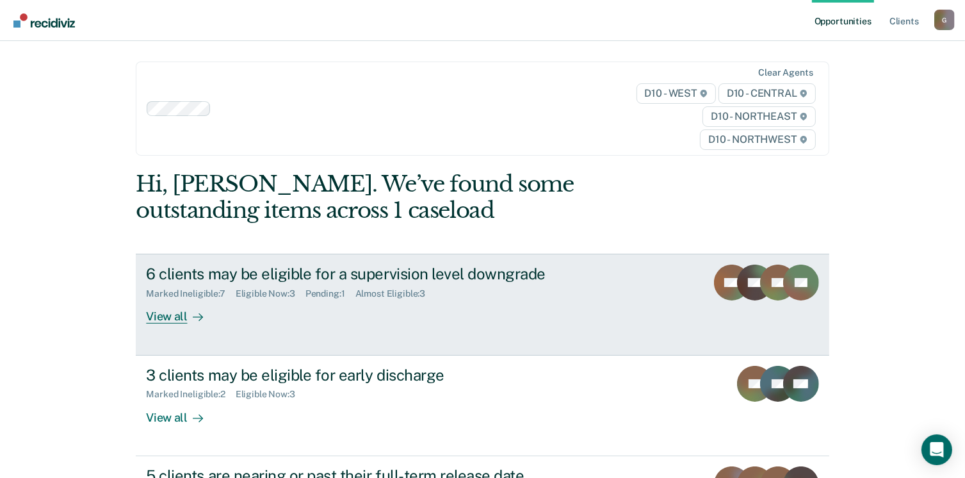
click at [156, 299] on div "View all" at bounding box center [182, 311] width 72 height 25
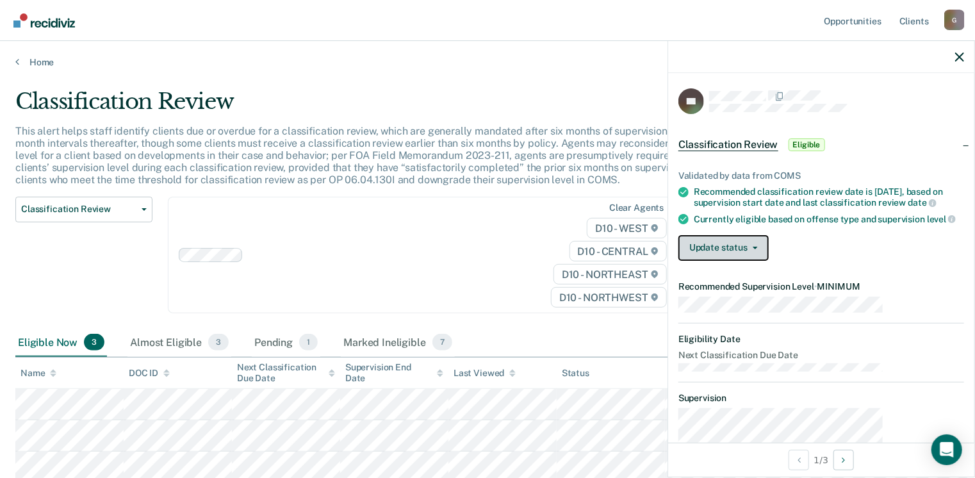
click at [769, 235] on button "Update status" at bounding box center [723, 248] width 90 height 26
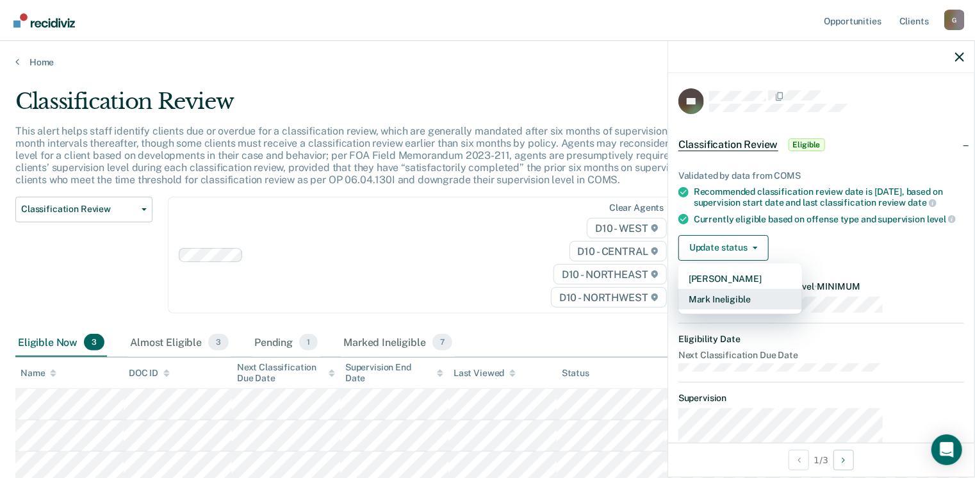
click at [794, 289] on button "Mark Ineligible" at bounding box center [740, 299] width 124 height 20
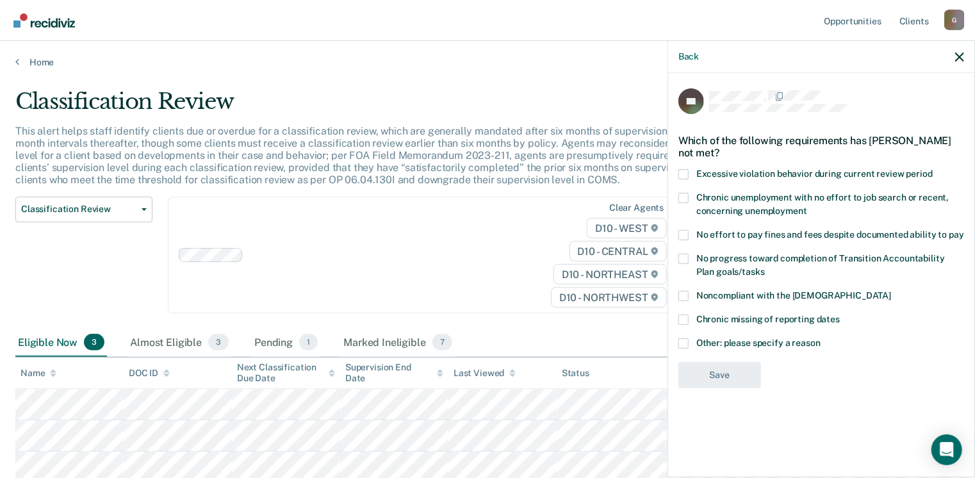
click at [689, 338] on span at bounding box center [683, 343] width 10 height 10
click at [820, 338] on input "Other: please specify a reason" at bounding box center [820, 338] width 0 height 0
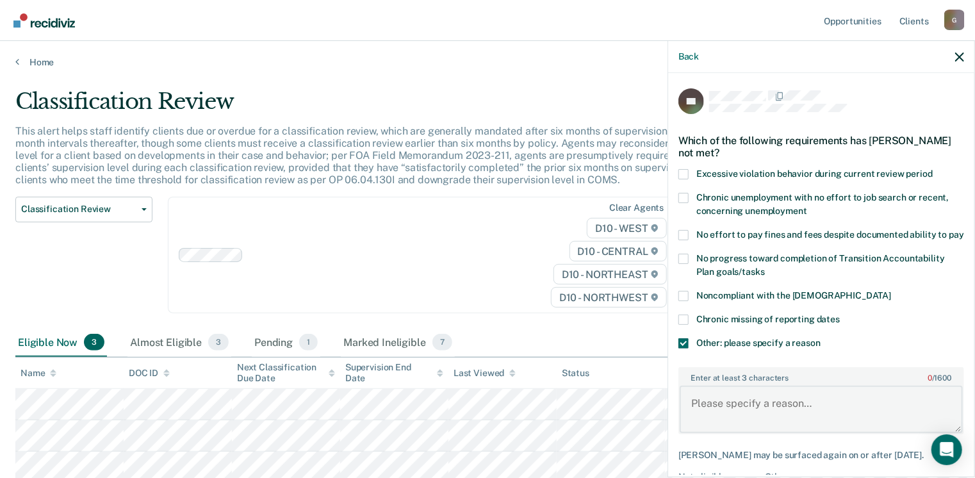
click at [787, 386] on textarea "Enter at least 3 characters 0 / 1600" at bounding box center [821, 409] width 283 height 47
type textarea "D47"
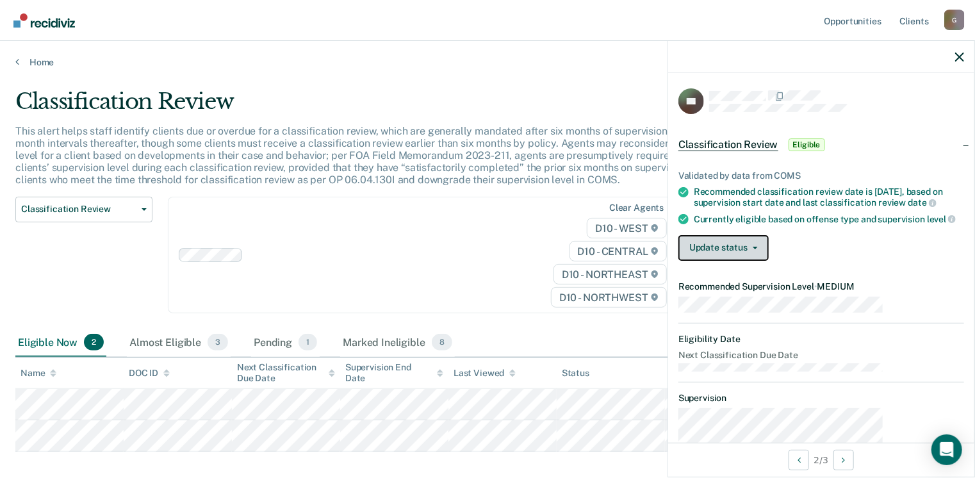
click at [769, 235] on button "Update status" at bounding box center [723, 248] width 90 height 26
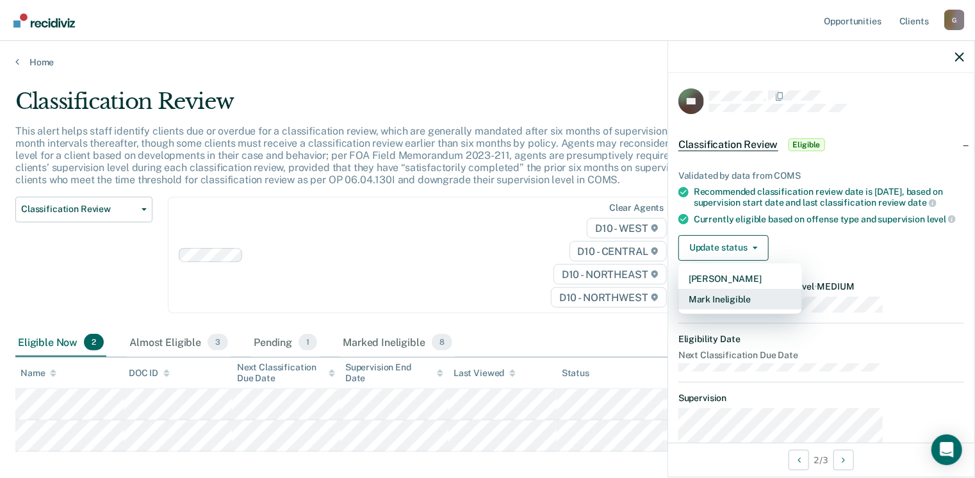
click at [796, 289] on button "Mark Ineligible" at bounding box center [740, 299] width 124 height 20
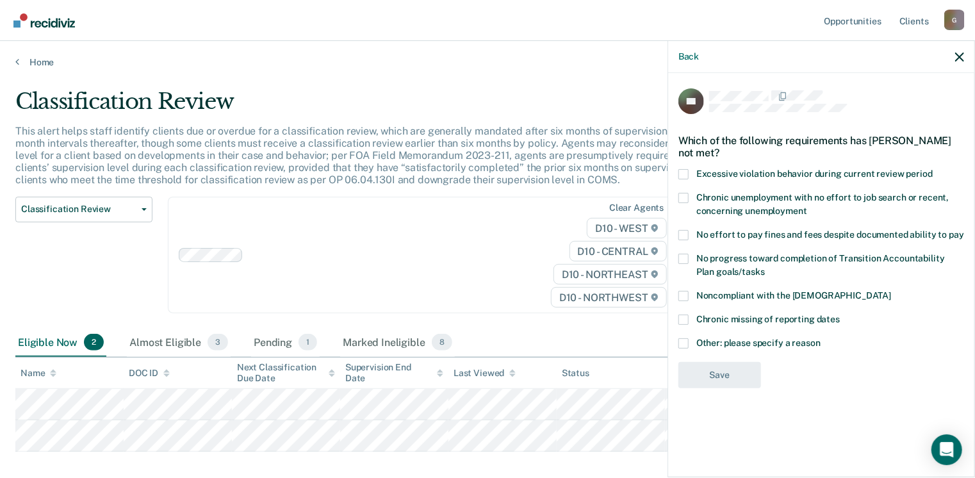
click at [689, 338] on span at bounding box center [683, 343] width 10 height 10
click at [820, 338] on input "Other: please specify a reason" at bounding box center [820, 338] width 0 height 0
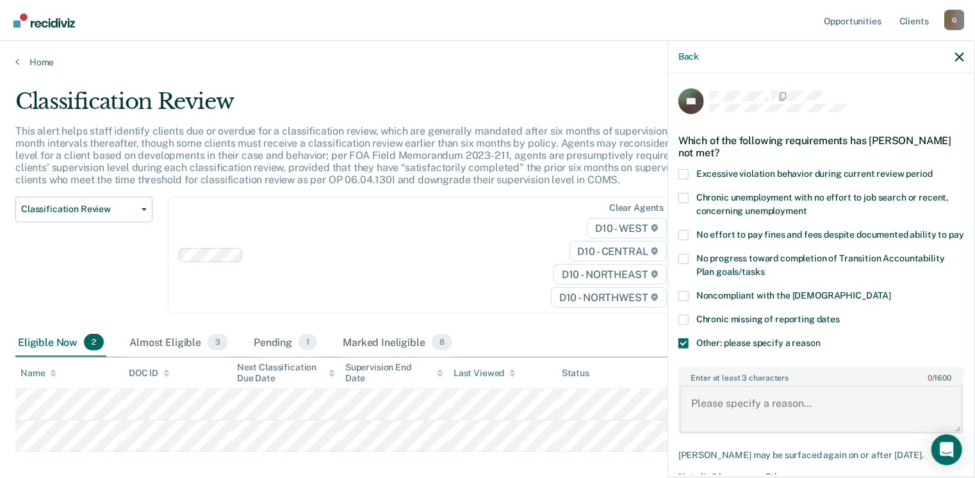
click at [783, 386] on textarea "Enter at least 3 characters 0 / 1600" at bounding box center [821, 409] width 283 height 47
type textarea "D47"
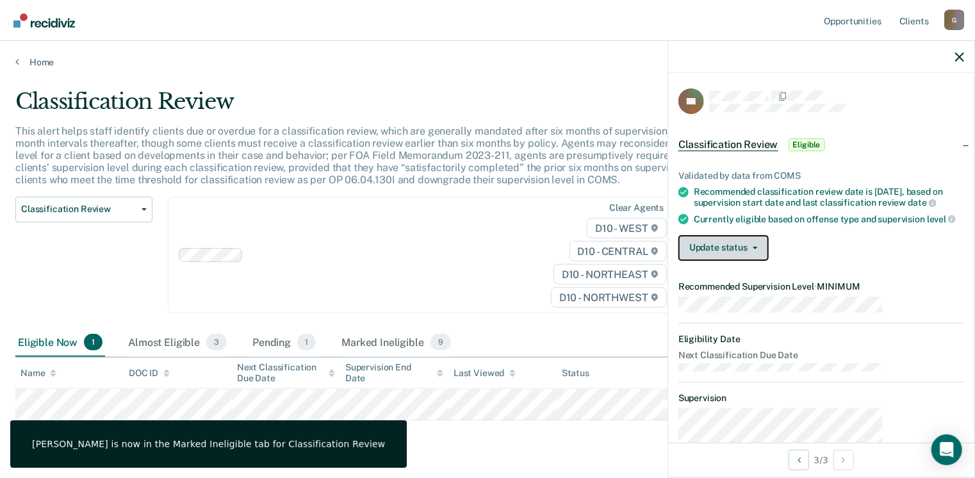
click at [758, 247] on span "button" at bounding box center [752, 248] width 10 height 3
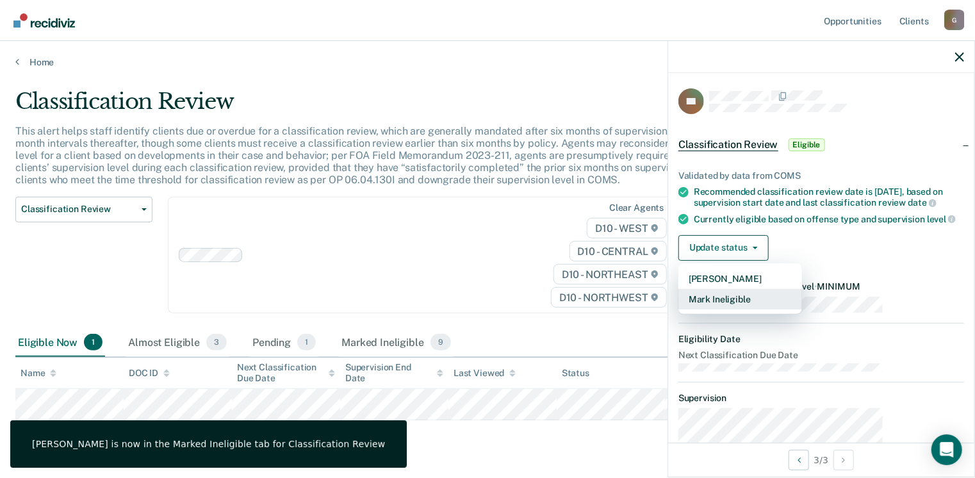
click at [793, 289] on button "Mark Ineligible" at bounding box center [740, 299] width 124 height 20
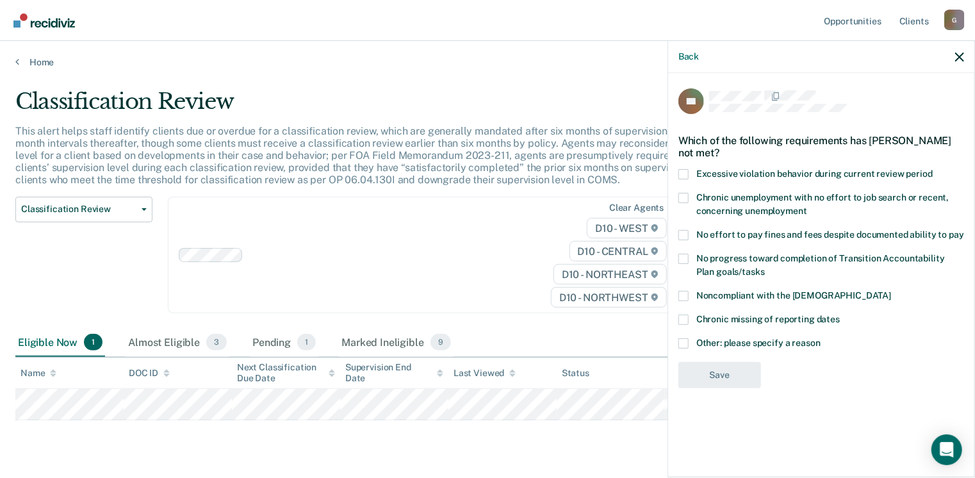
click at [689, 338] on span at bounding box center [683, 343] width 10 height 10
click at [820, 338] on input "Other: please specify a reason" at bounding box center [820, 338] width 0 height 0
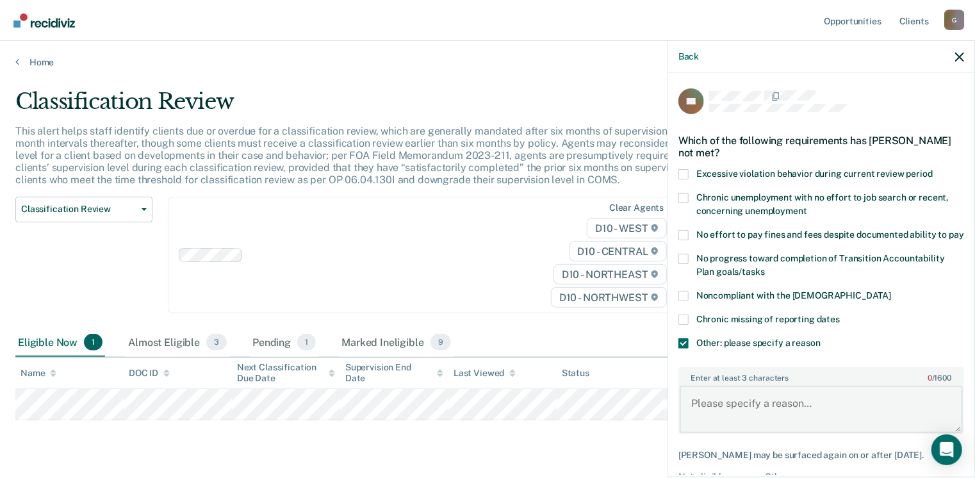
click at [775, 386] on textarea "Enter at least 3 characters 0 / 1600" at bounding box center [821, 409] width 283 height 47
type textarea "D47"
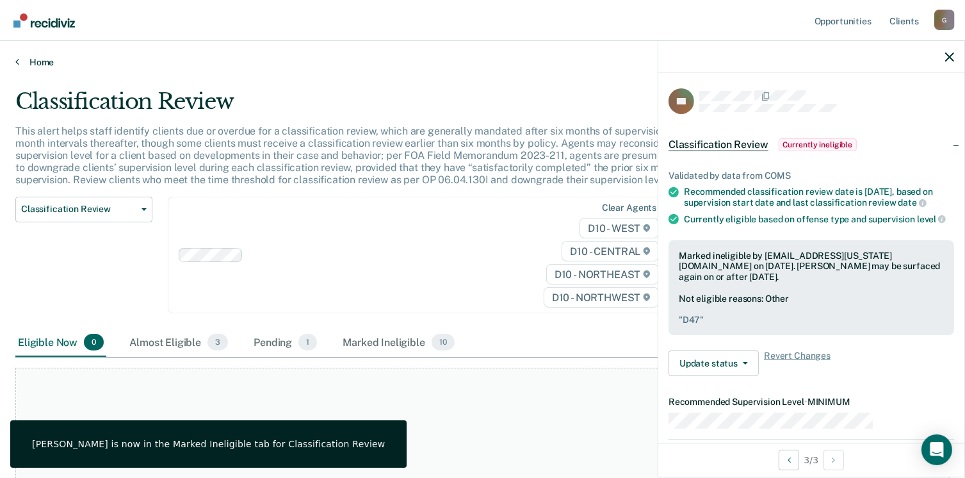
click at [25, 56] on link "Home" at bounding box center [482, 62] width 934 height 12
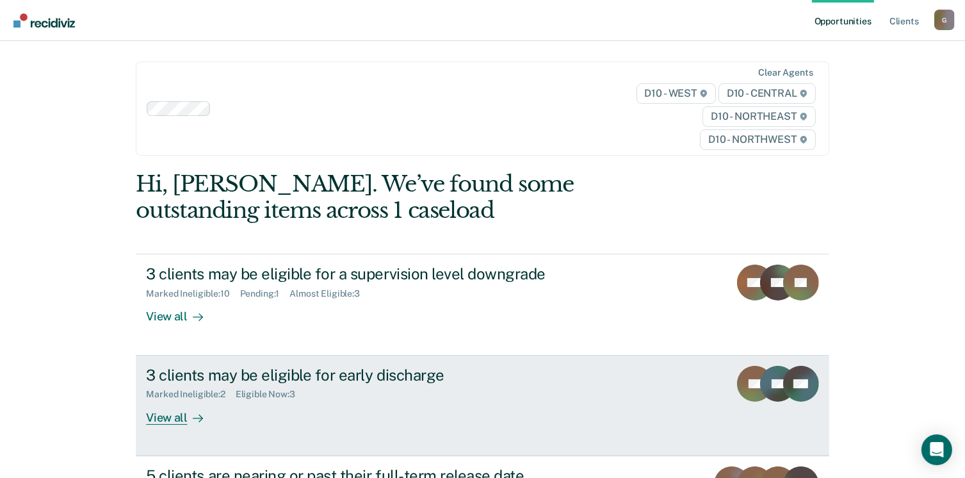
click at [188, 410] on div at bounding box center [195, 417] width 15 height 15
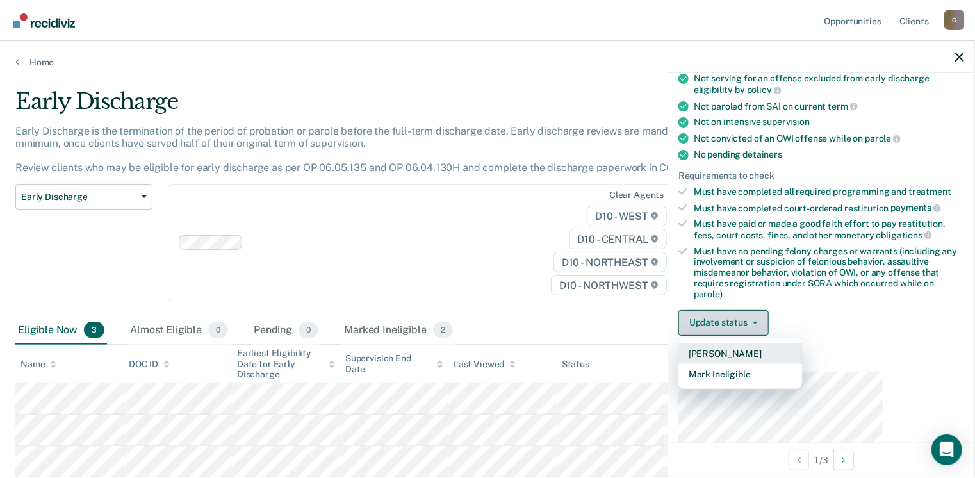
scroll to position [208, 0]
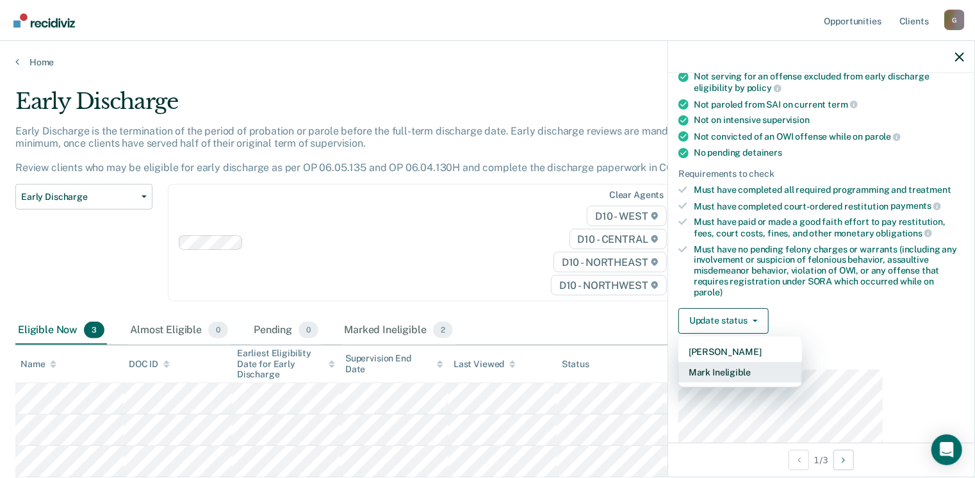
click at [802, 362] on button "Mark Ineligible" at bounding box center [740, 372] width 124 height 20
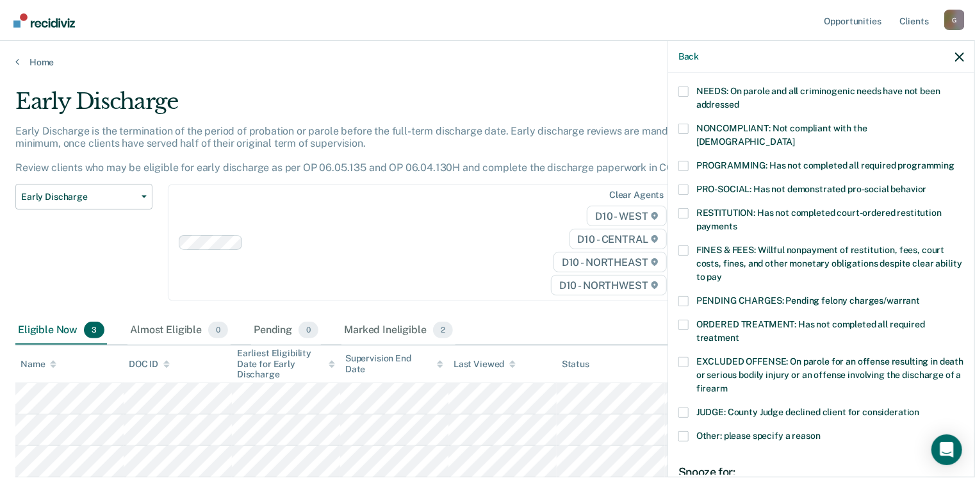
click at [689, 431] on span at bounding box center [683, 436] width 10 height 10
click at [820, 431] on input "Other: please specify a reason" at bounding box center [820, 431] width 0 height 0
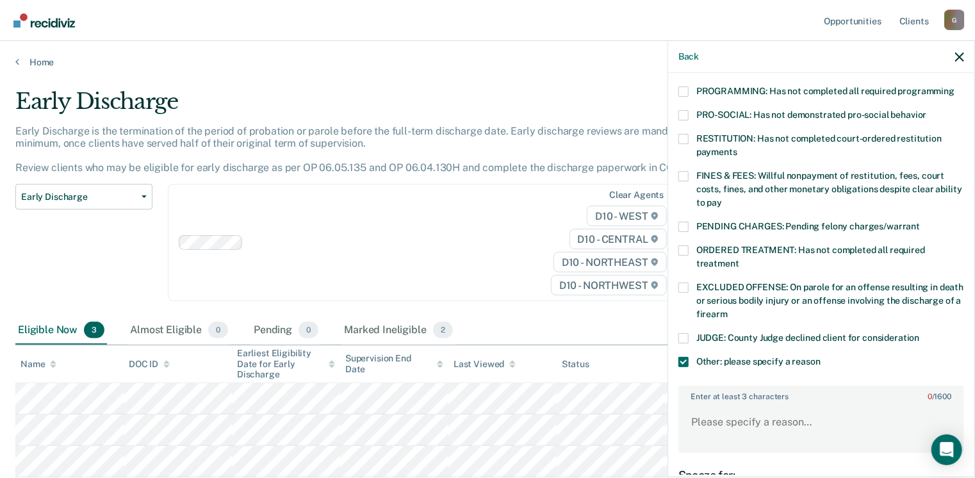
scroll to position [314, 0]
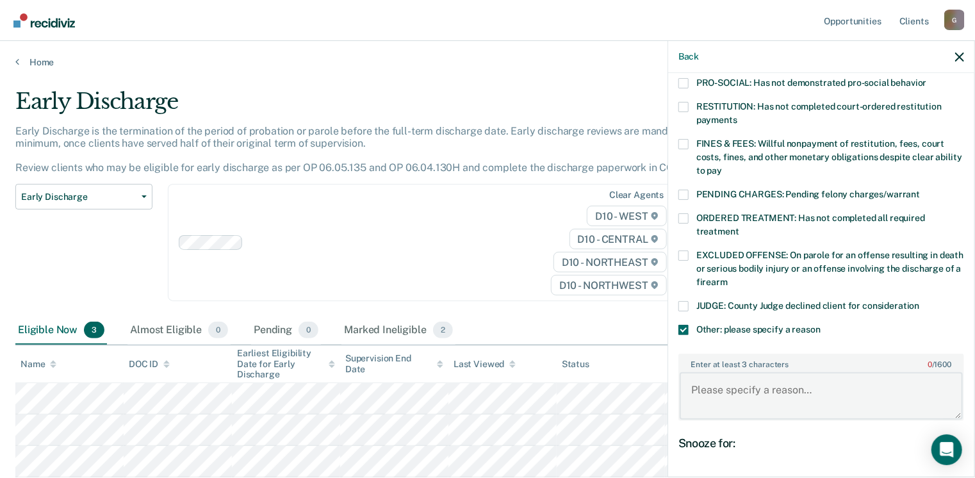
click at [831, 372] on textarea "Enter at least 3 characters 0 / 1600" at bounding box center [821, 395] width 283 height 47
type textarea "Non compliant GPS"
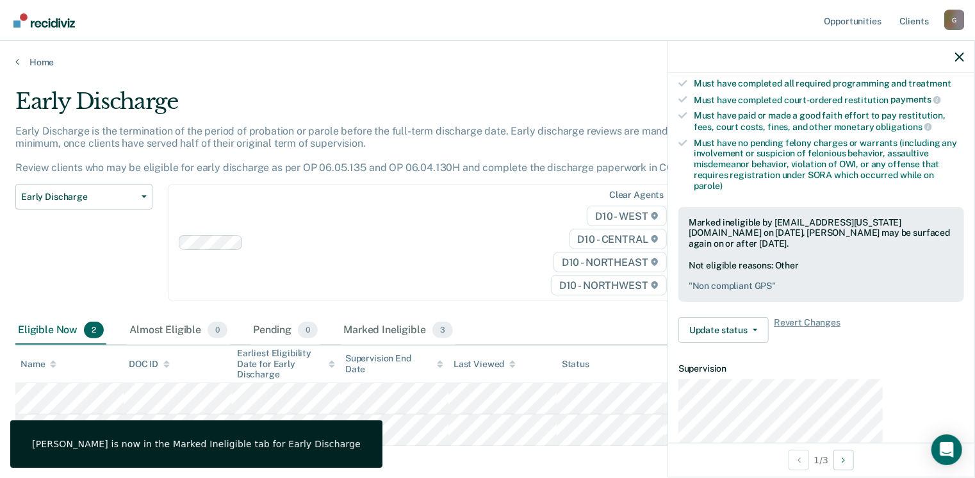
scroll to position [216, 0]
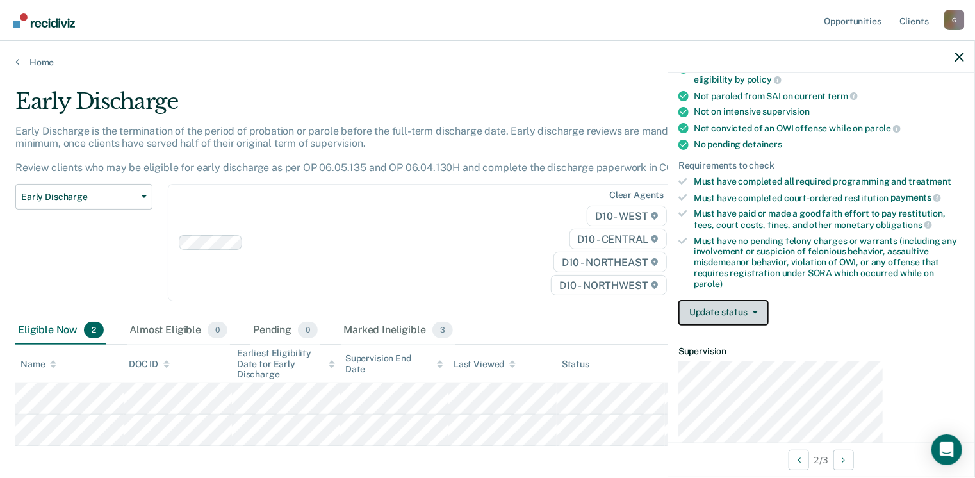
click at [769, 300] on button "Update status" at bounding box center [723, 313] width 90 height 26
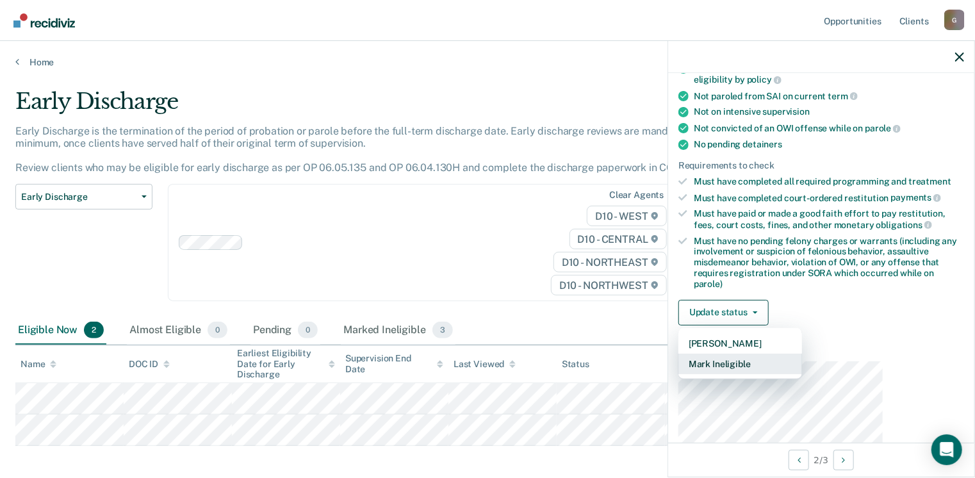
click at [802, 354] on button "Mark Ineligible" at bounding box center [740, 364] width 124 height 20
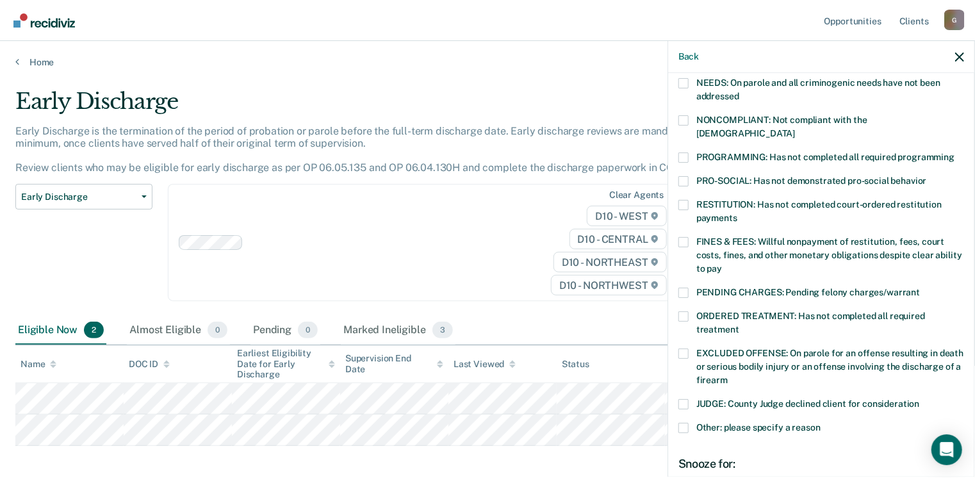
scroll to position [264, 0]
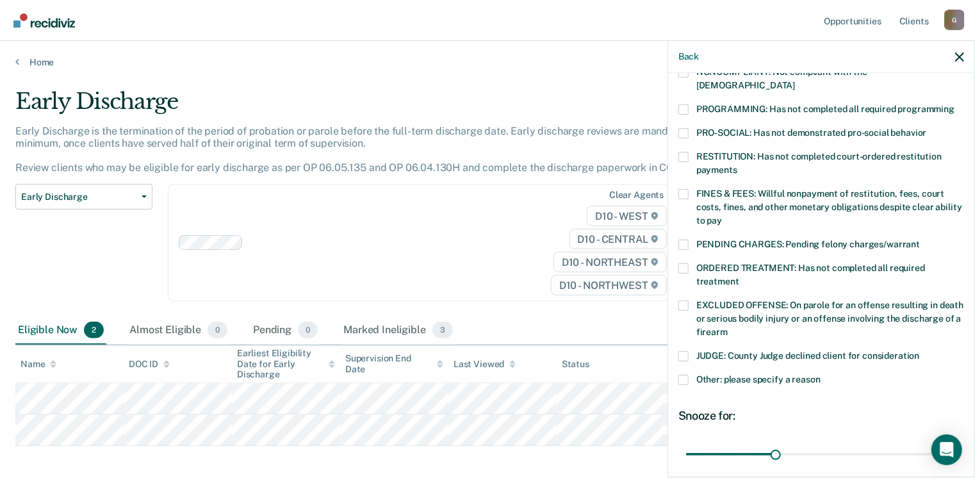
click at [689, 375] on span at bounding box center [683, 380] width 10 height 10
click at [820, 375] on input "Other: please specify a reason" at bounding box center [820, 375] width 0 height 0
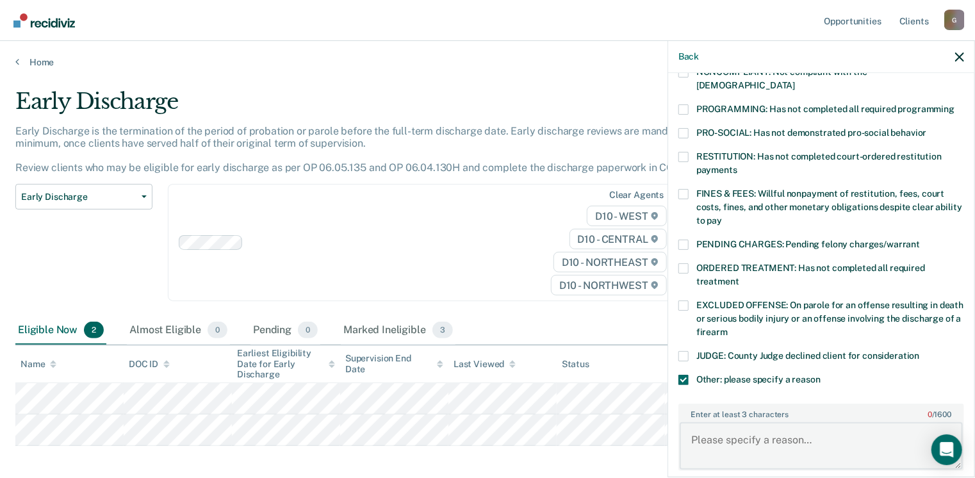
click at [820, 422] on textarea "Enter at least 3 characters 0 / 1600" at bounding box center [821, 445] width 283 height 47
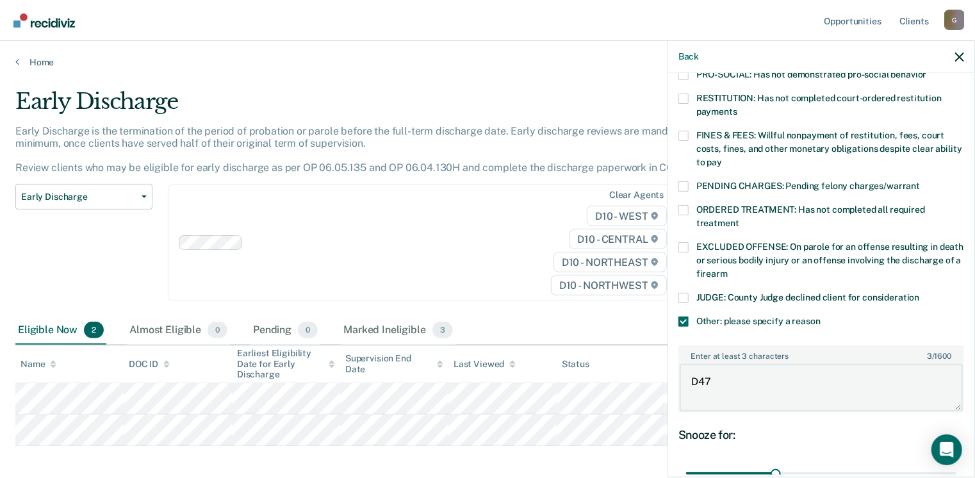
type textarea "D47"
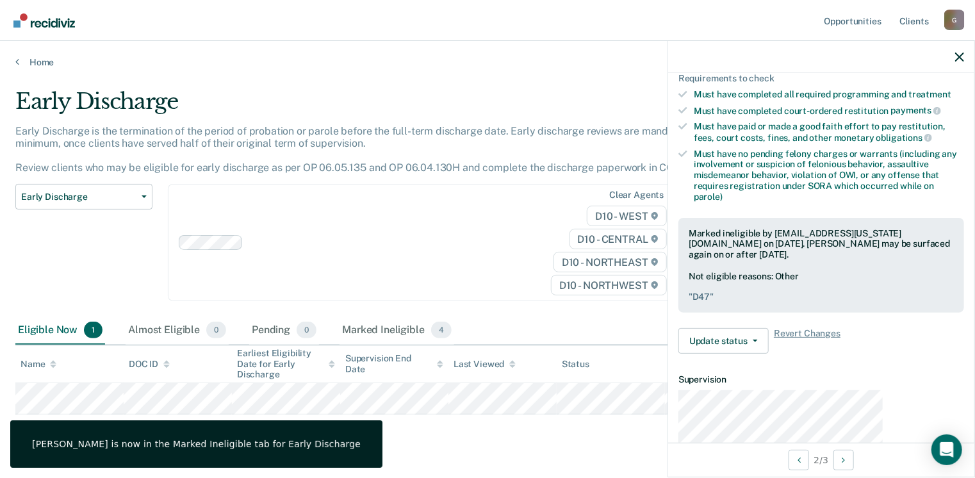
scroll to position [216, 0]
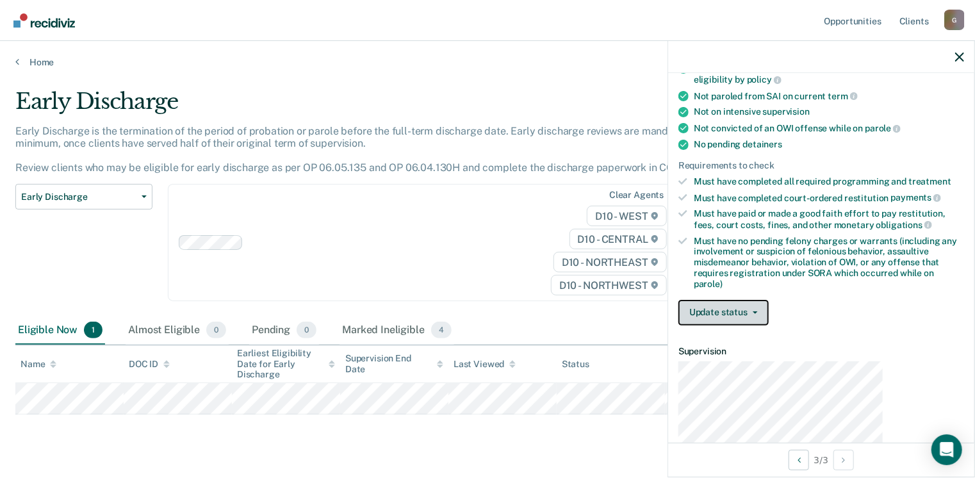
click at [769, 300] on button "Update status" at bounding box center [723, 313] width 90 height 26
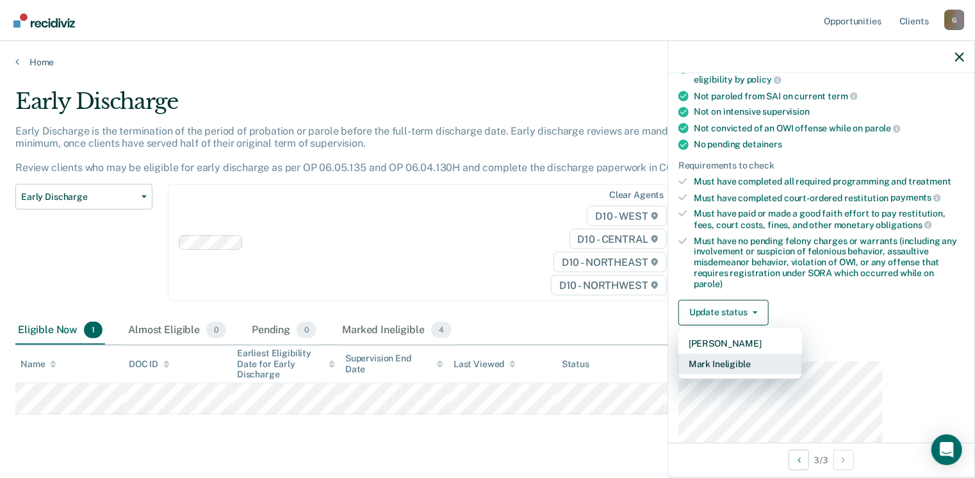
click at [802, 354] on button "Mark Ineligible" at bounding box center [740, 364] width 124 height 20
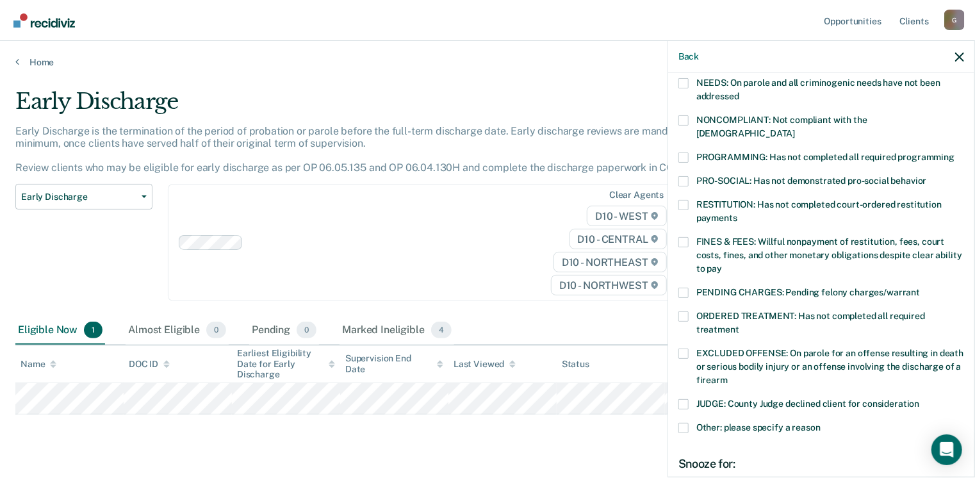
click at [689, 423] on span at bounding box center [683, 428] width 10 height 10
click at [820, 423] on input "Other: please specify a reason" at bounding box center [820, 423] width 0 height 0
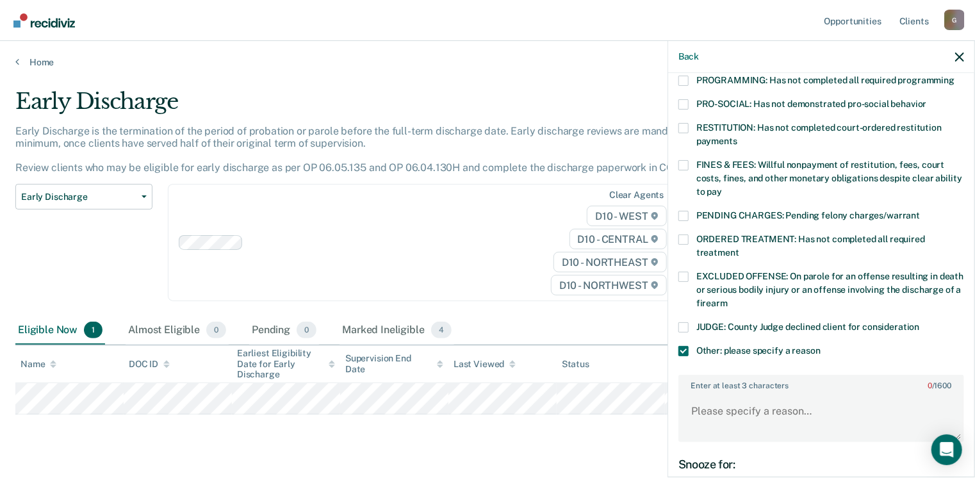
scroll to position [304, 0]
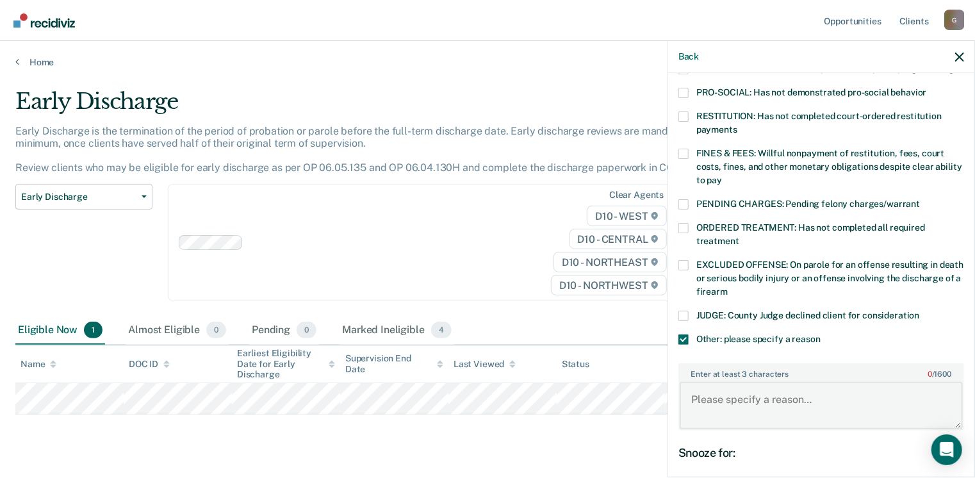
click at [820, 382] on textarea "Enter at least 3 characters 0 / 1600" at bounding box center [821, 405] width 283 height 47
type textarea "E"
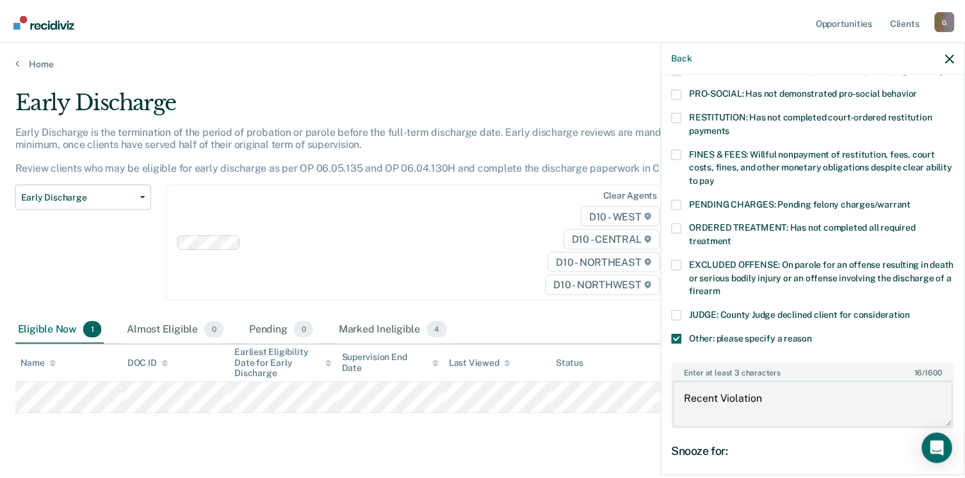
scroll to position [322, 0]
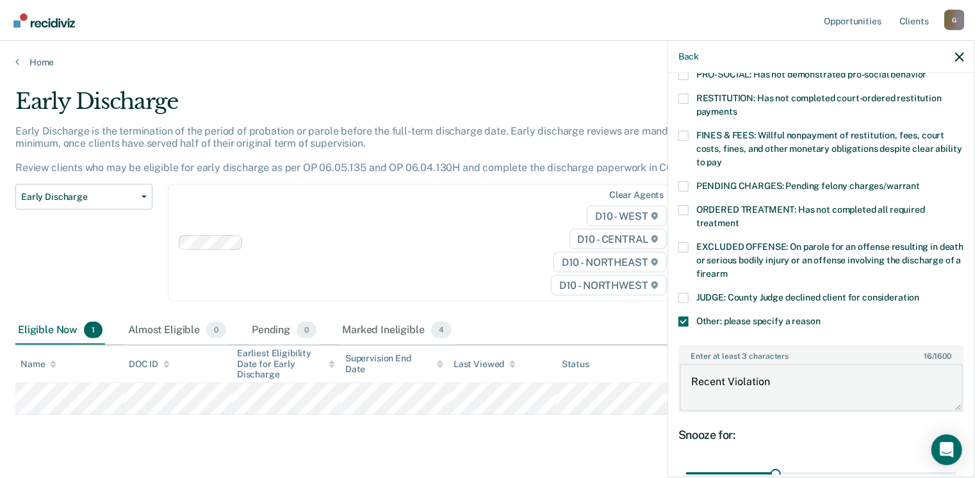
type textarea "Recent Violation"
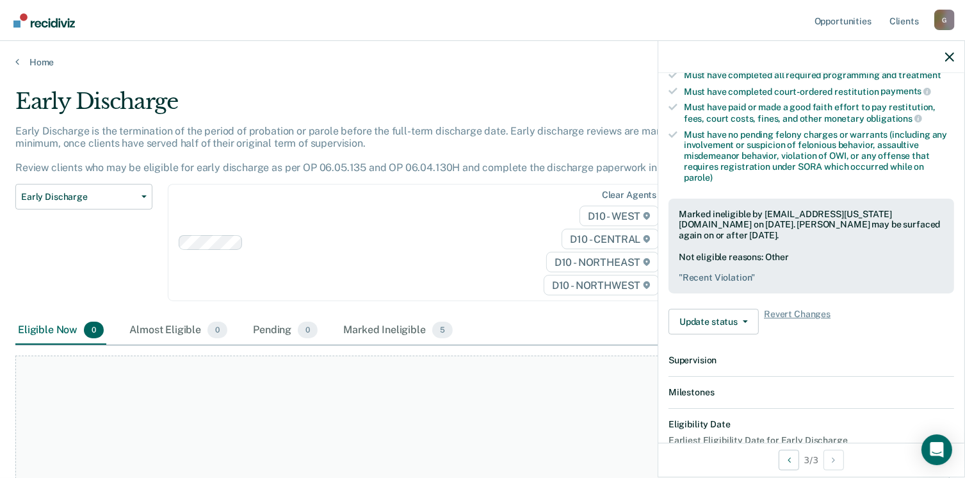
scroll to position [303, 0]
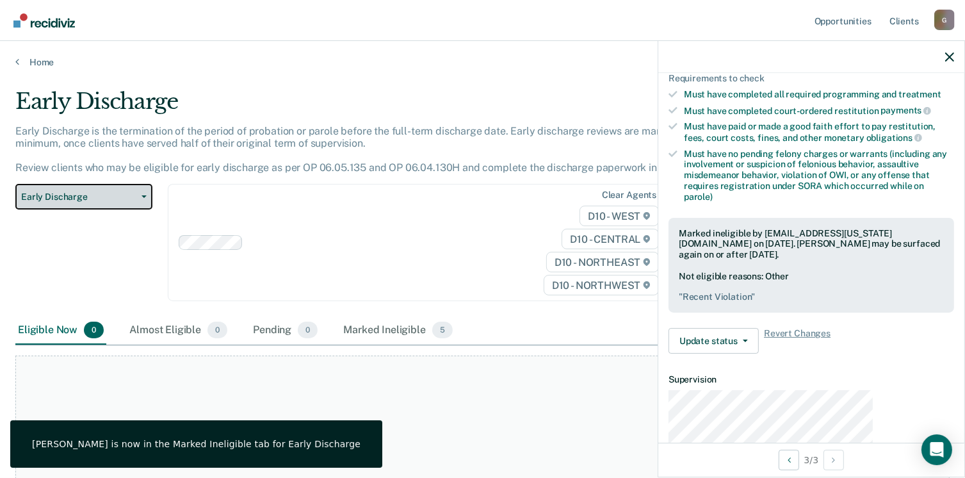
click at [142, 195] on icon "button" at bounding box center [144, 196] width 5 height 3
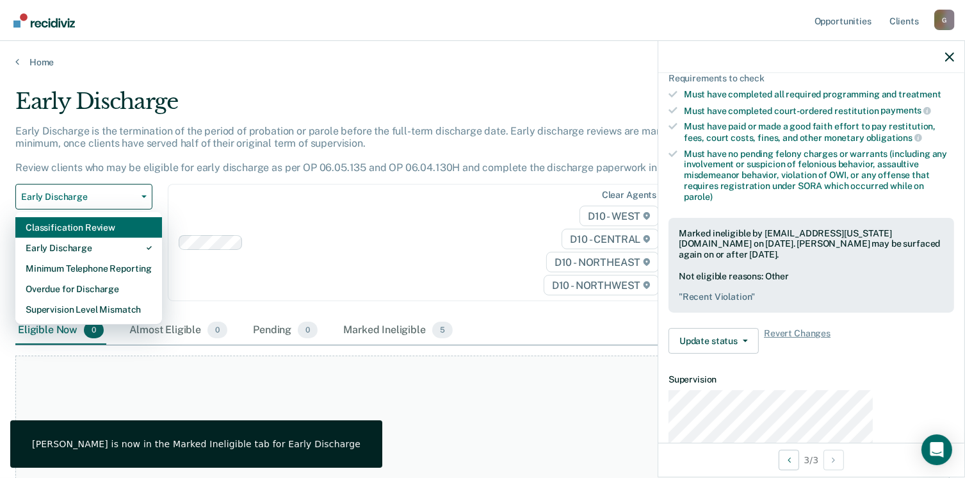
click at [90, 217] on div "Classification Review" at bounding box center [89, 227] width 126 height 20
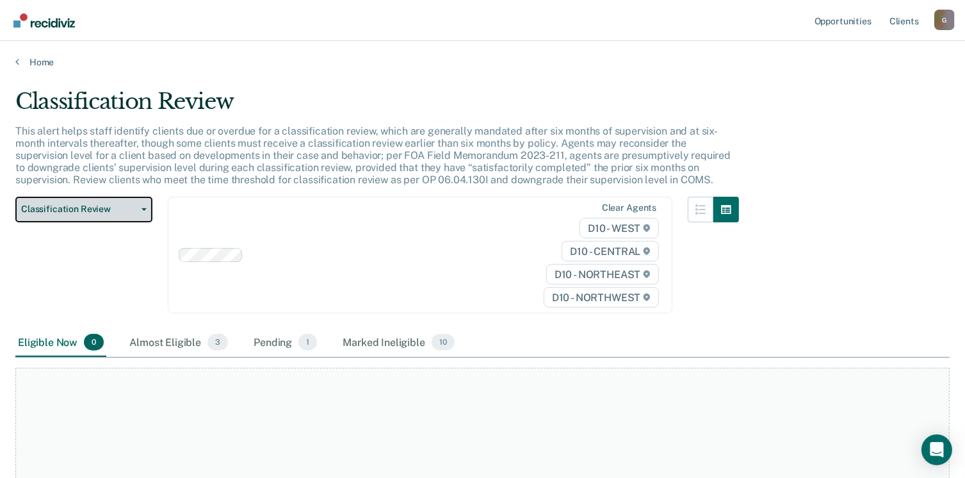
click at [136, 197] on button "Classification Review" at bounding box center [83, 210] width 137 height 26
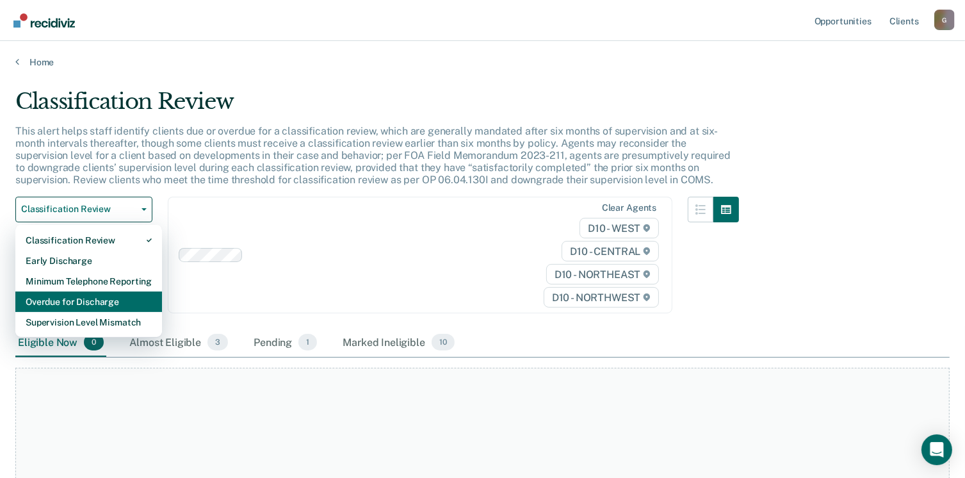
click at [70, 291] on div "Overdue for Discharge" at bounding box center [89, 301] width 126 height 20
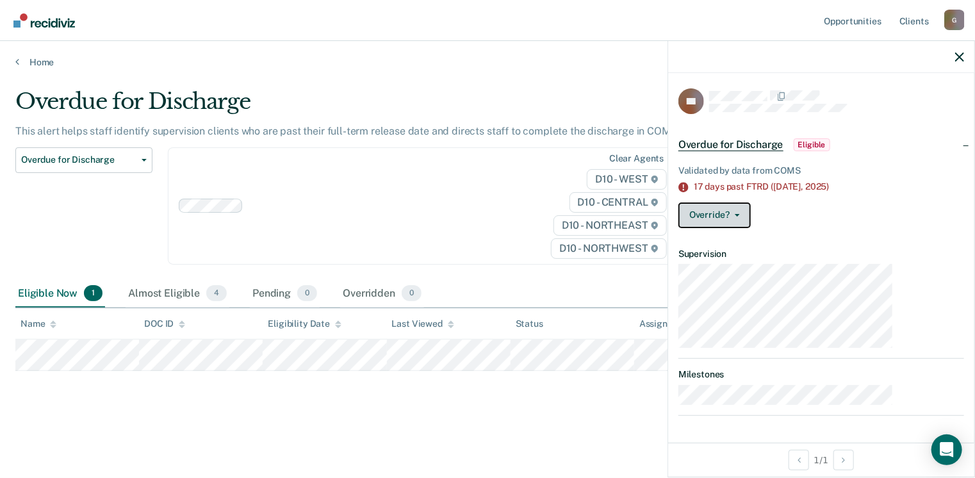
click at [751, 202] on button "Override?" at bounding box center [714, 215] width 72 height 26
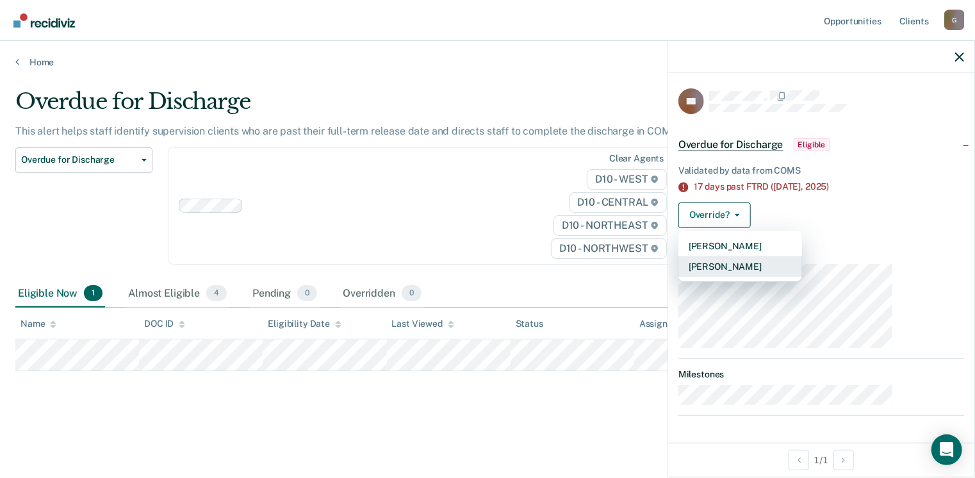
click at [795, 256] on button "[PERSON_NAME]" at bounding box center [740, 266] width 124 height 20
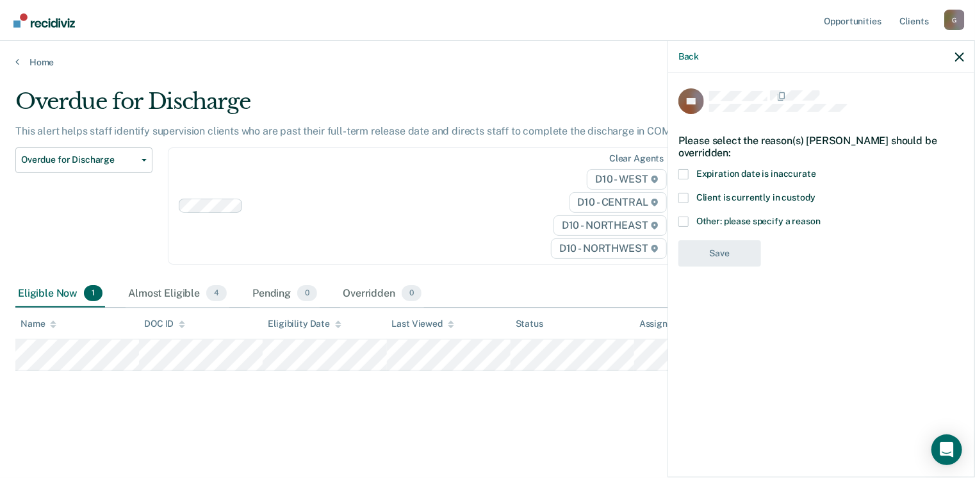
click at [689, 216] on span at bounding box center [683, 221] width 10 height 10
click at [820, 216] on input "Other: please specify a reason" at bounding box center [820, 216] width 0 height 0
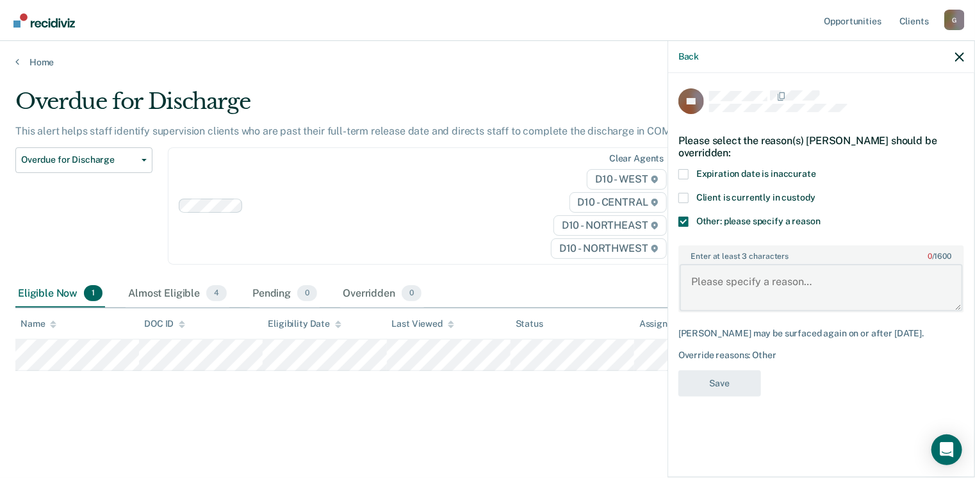
click at [785, 264] on textarea "Enter at least 3 characters 0 / 1600" at bounding box center [821, 287] width 283 height 47
type textarea "pending assaultive behavior"
click at [761, 370] on button "Save" at bounding box center [719, 383] width 83 height 26
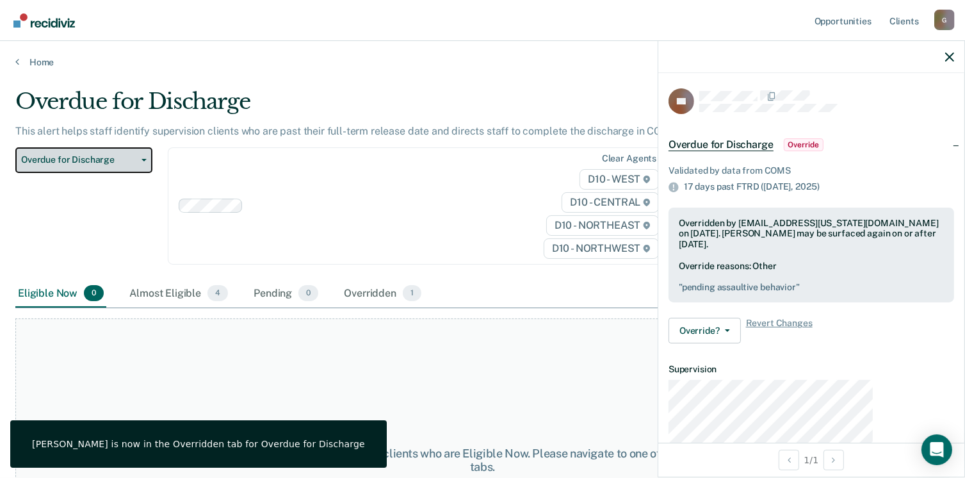
click at [136, 147] on button "Overdue for Discharge" at bounding box center [83, 160] width 137 height 26
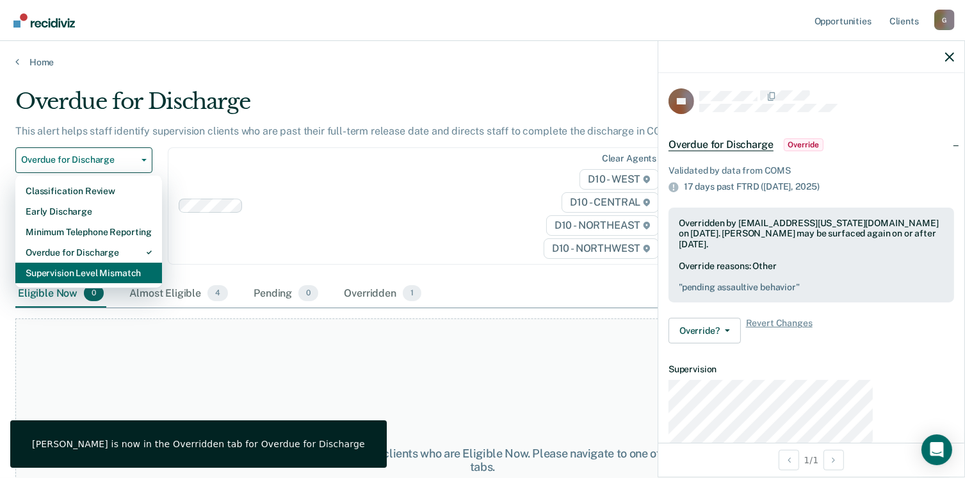
click at [77, 263] on div "Supervision Level Mismatch" at bounding box center [89, 273] width 126 height 20
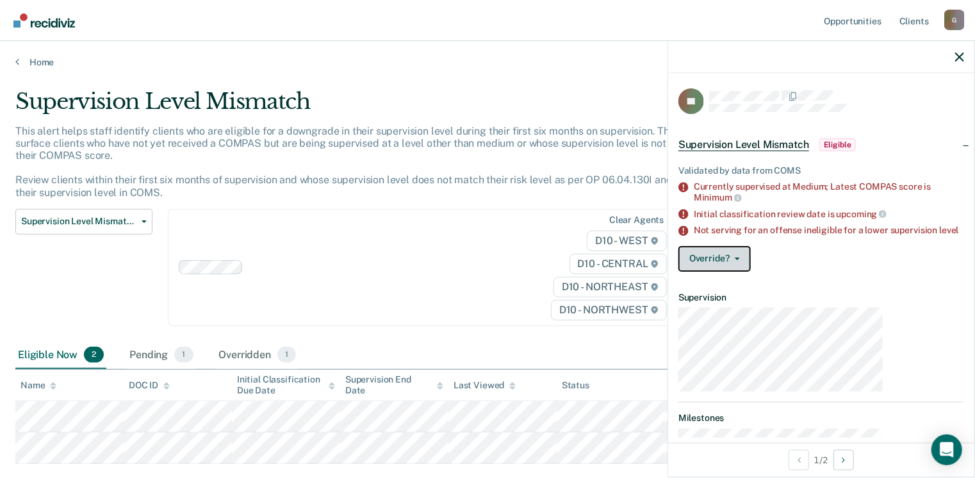
click at [751, 246] on button "Override?" at bounding box center [714, 259] width 72 height 26
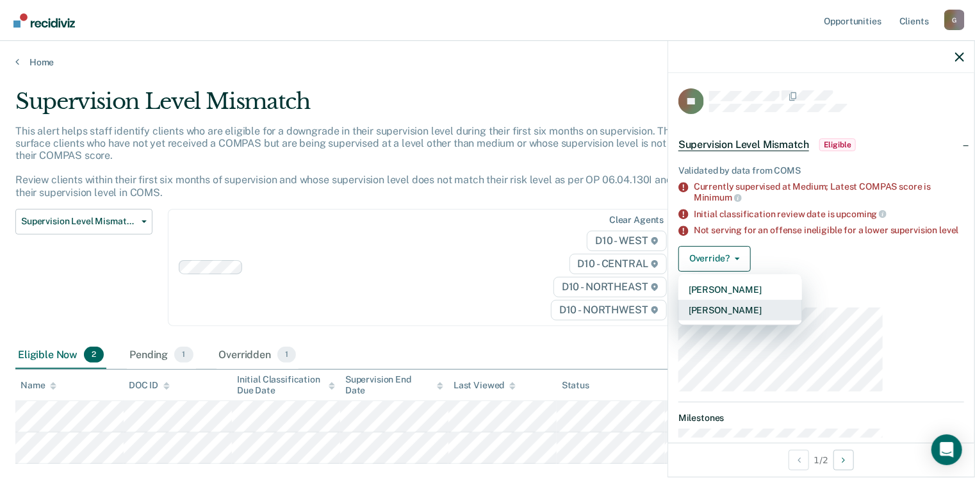
click at [797, 300] on button "[PERSON_NAME]" at bounding box center [740, 310] width 124 height 20
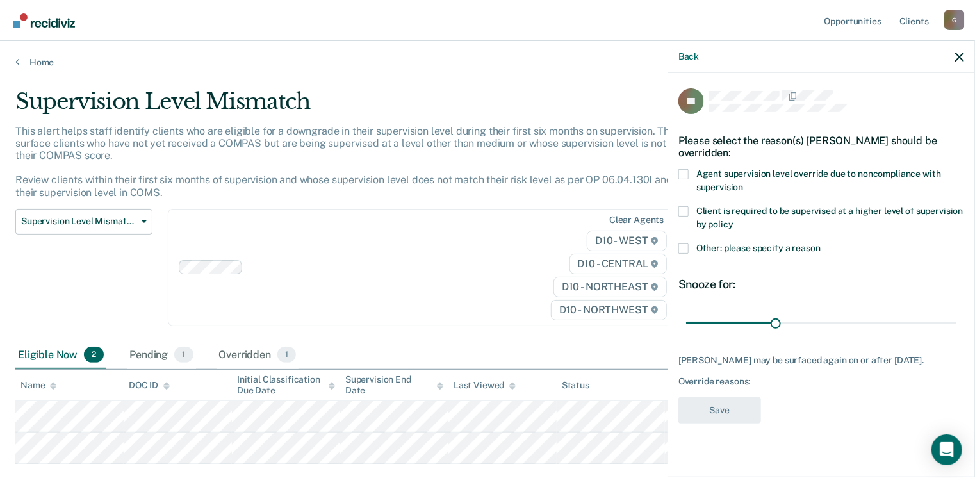
click at [689, 243] on span at bounding box center [683, 248] width 10 height 10
click at [820, 243] on input "Other: please specify a reason" at bounding box center [820, 243] width 0 height 0
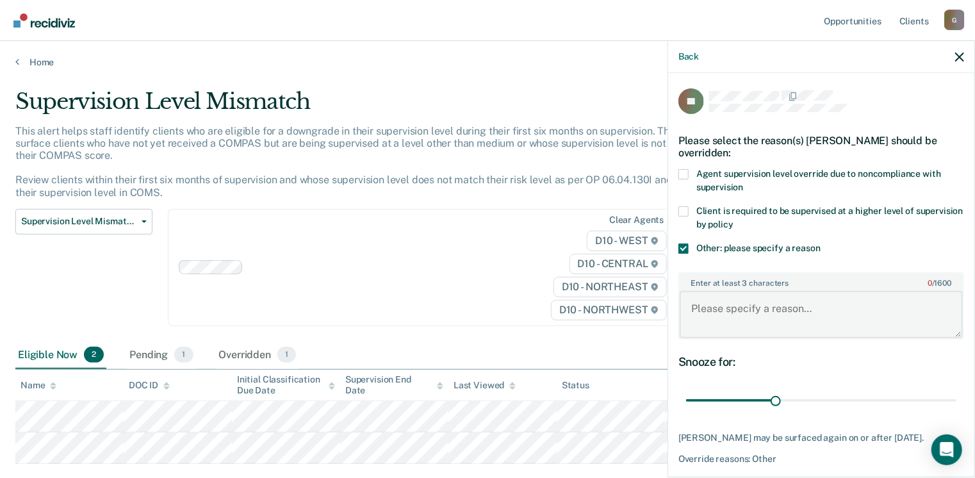
click at [849, 291] on textarea "Enter at least 3 characters 0 / 1600" at bounding box center [821, 314] width 283 height 47
type textarea "D47"
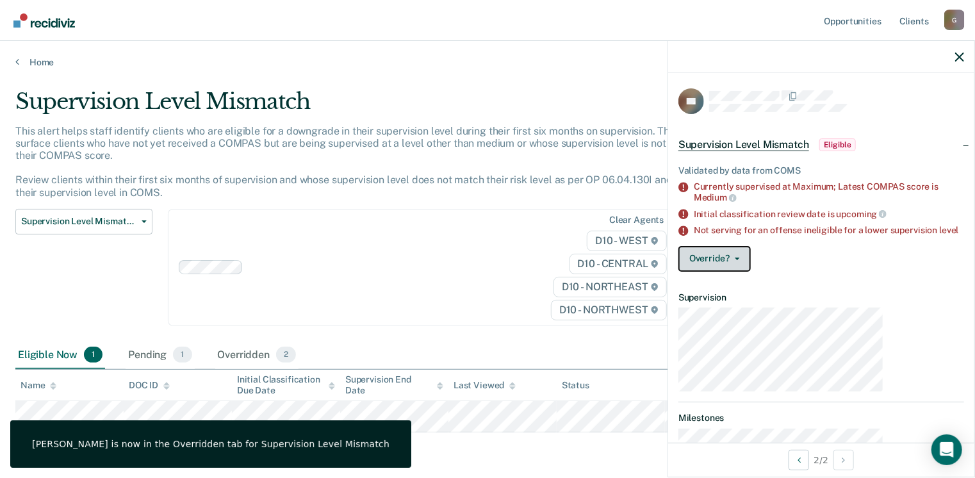
click at [751, 246] on button "Override?" at bounding box center [714, 259] width 72 height 26
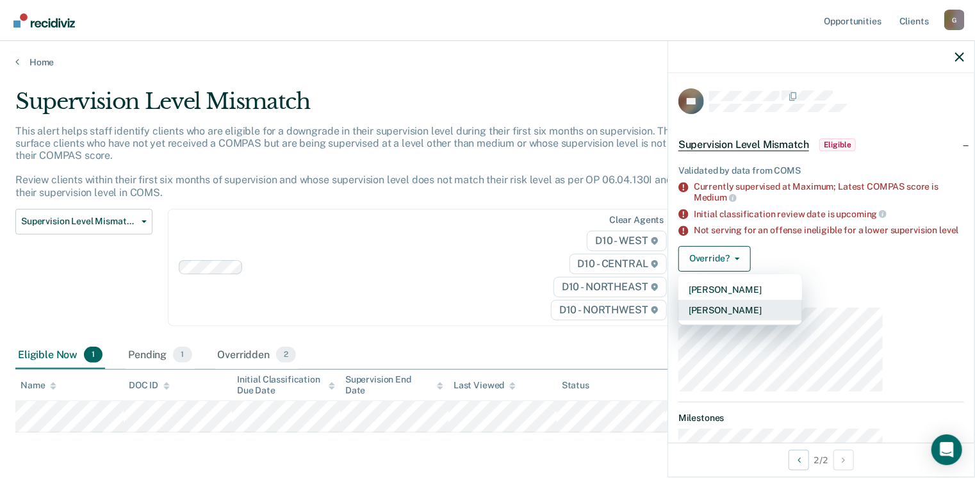
click at [802, 300] on button "[PERSON_NAME]" at bounding box center [740, 310] width 124 height 20
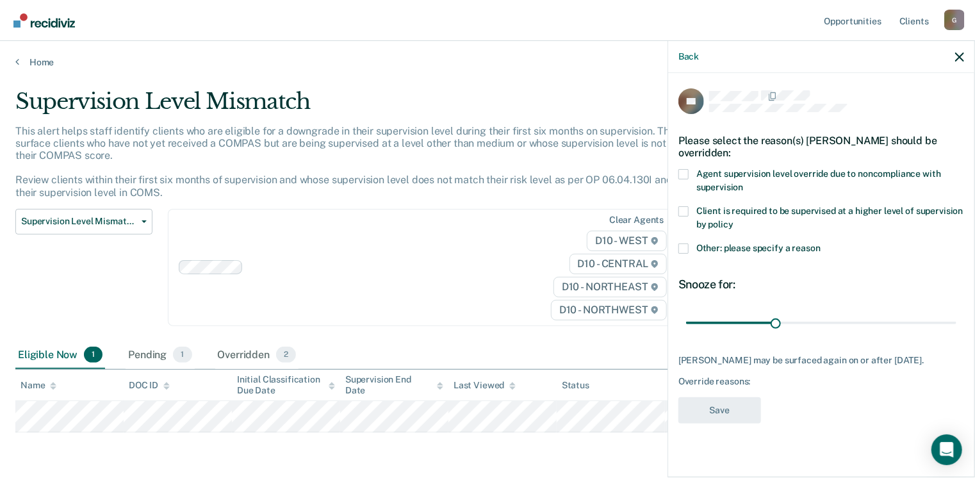
click at [689, 243] on span at bounding box center [683, 248] width 10 height 10
click at [820, 243] on input "Other: please specify a reason" at bounding box center [820, 243] width 0 height 0
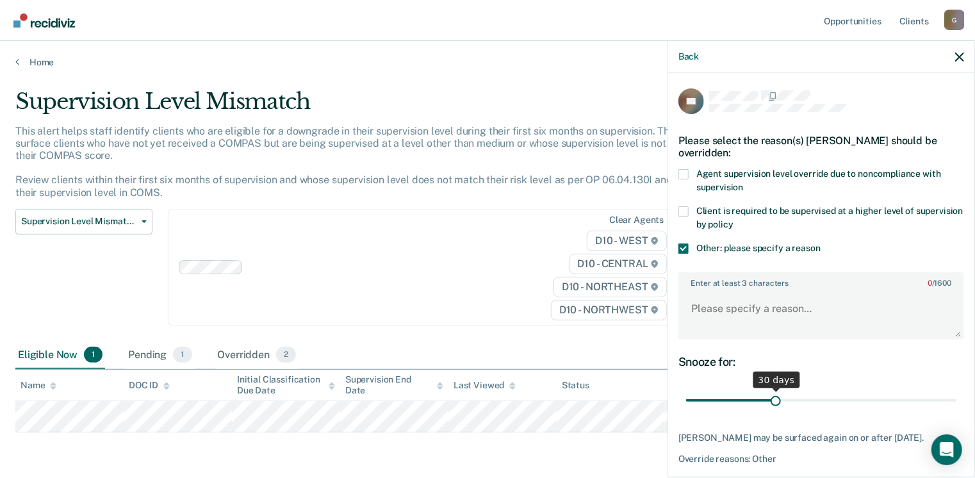
click at [800, 371] on div "30 days" at bounding box center [776, 379] width 47 height 17
click at [840, 291] on textarea "Enter at least 3 characters 0 / 1600" at bounding box center [821, 314] width 283 height 47
type textarea "Recent Violation"
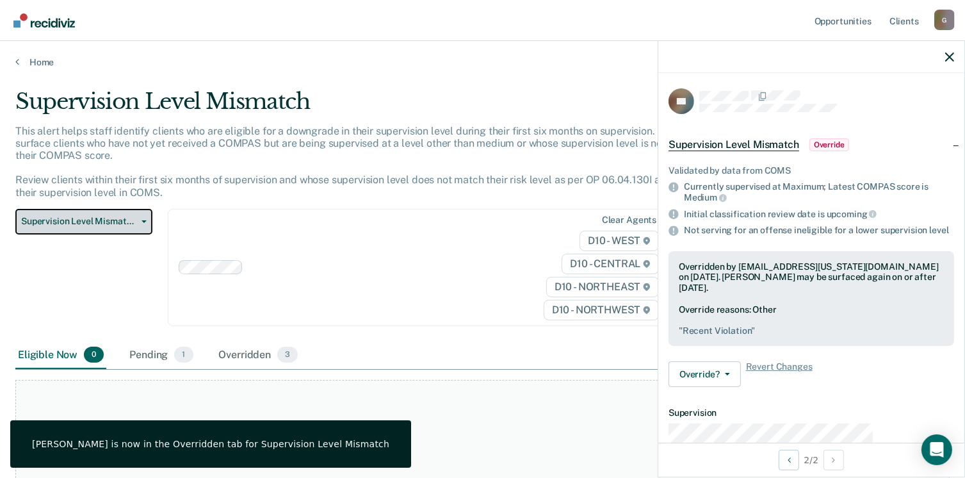
click at [140, 209] on button "Supervision Level Mismatch" at bounding box center [83, 222] width 137 height 26
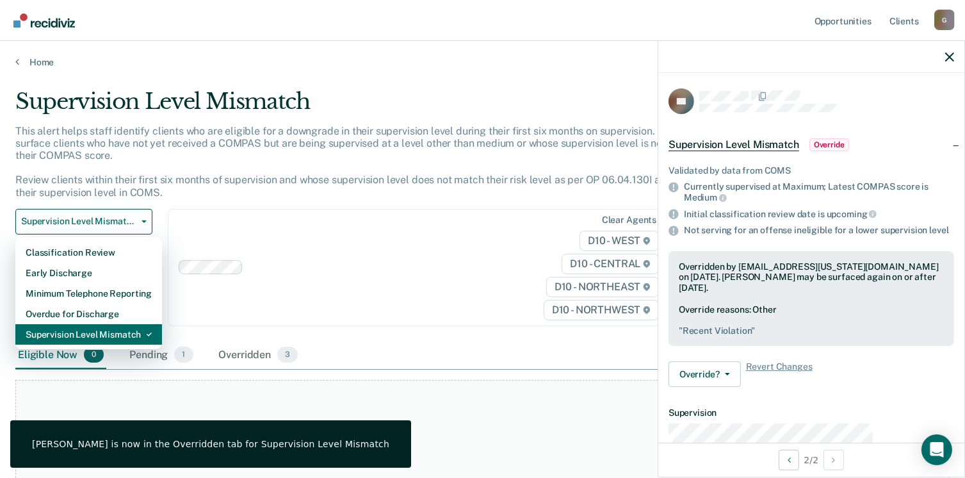
click at [100, 324] on div "Supervision Level Mismatch" at bounding box center [89, 334] width 126 height 20
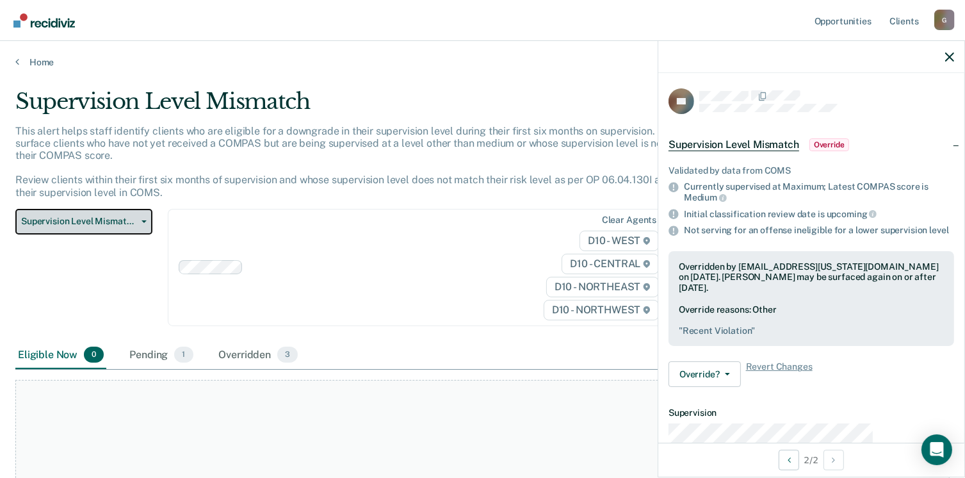
click at [126, 209] on button "Supervision Level Mismatch" at bounding box center [83, 222] width 137 height 26
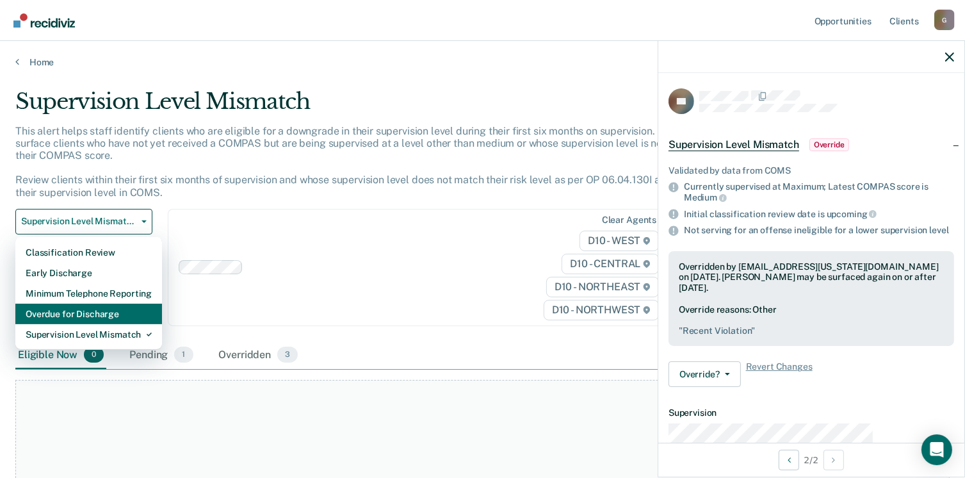
click at [82, 304] on div "Overdue for Discharge" at bounding box center [89, 314] width 126 height 20
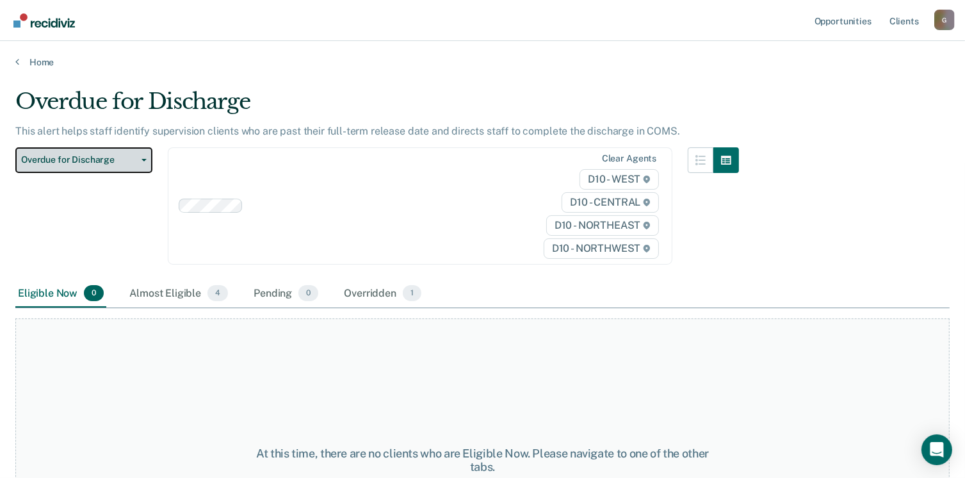
click at [136, 147] on button "Overdue for Discharge" at bounding box center [83, 160] width 137 height 26
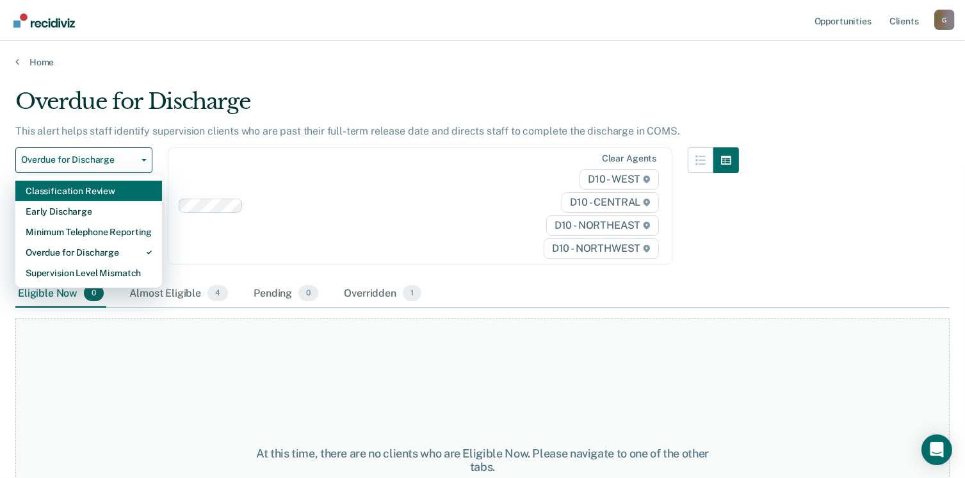
click at [102, 181] on div "Classification Review" at bounding box center [89, 191] width 126 height 20
